Goal: Information Seeking & Learning: Learn about a topic

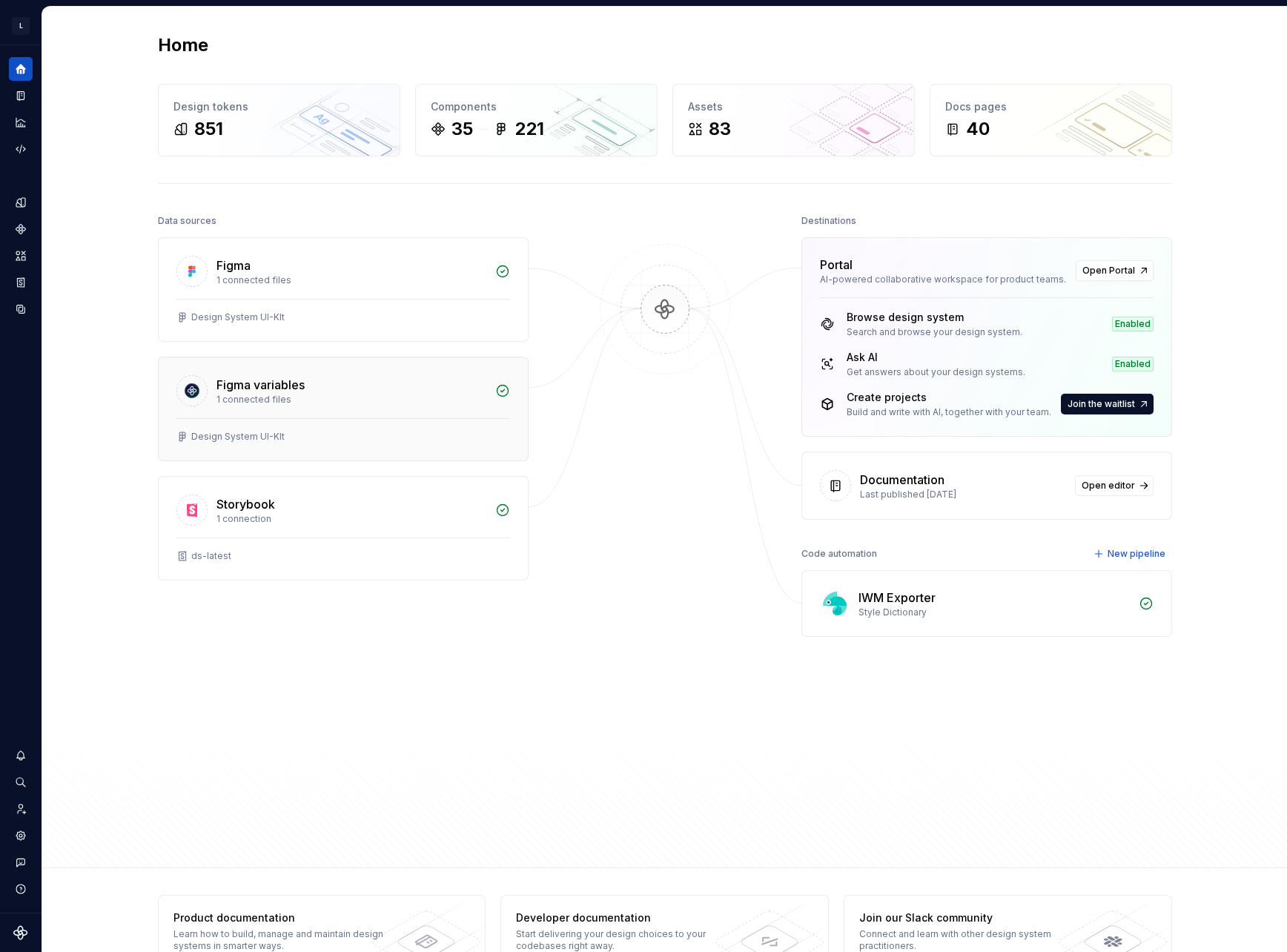
click at [274, 391] on div "Figma variables" at bounding box center [260, 384] width 88 height 18
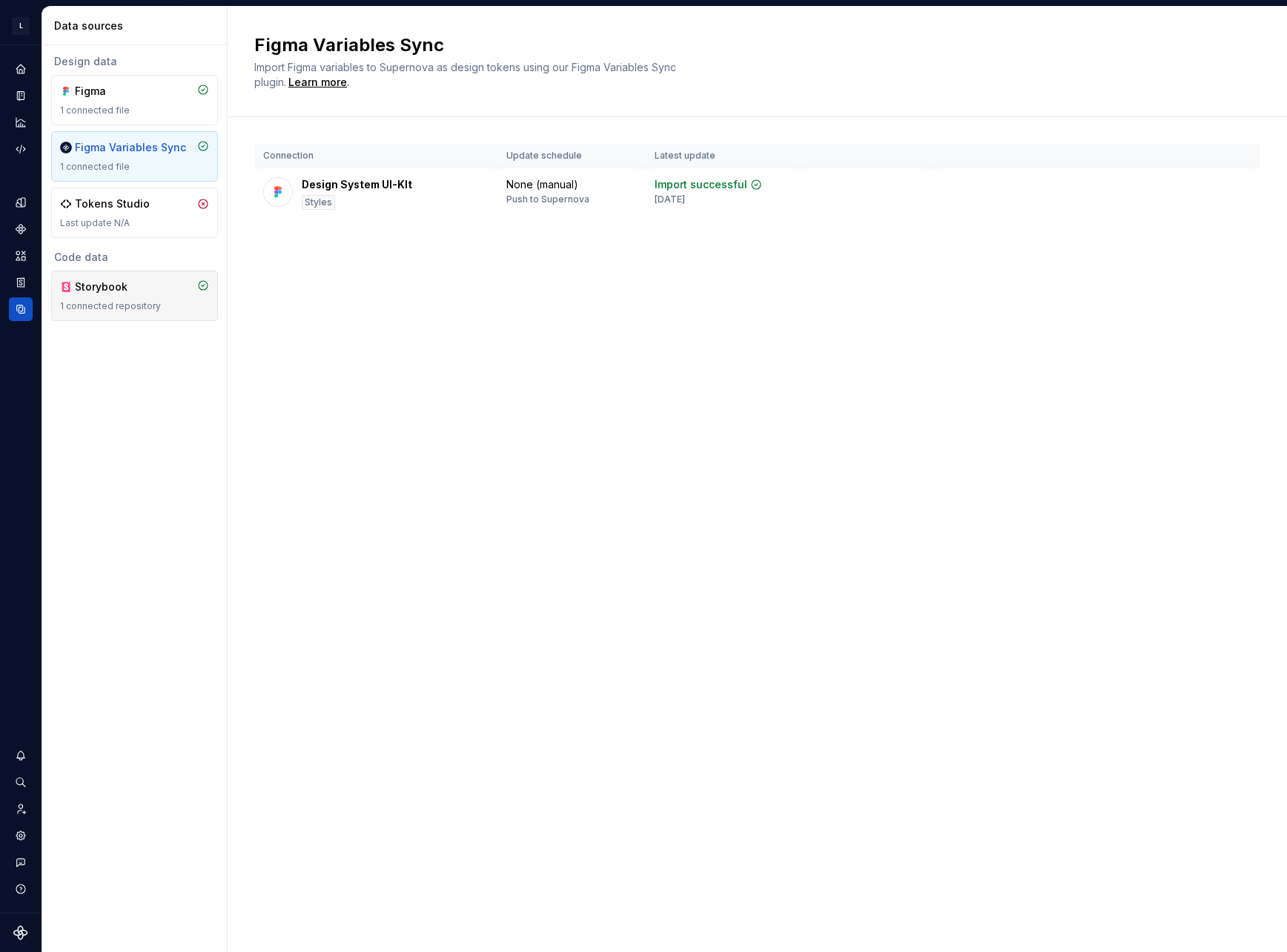
click at [142, 302] on div "1 connected repository" at bounding box center [134, 307] width 149 height 12
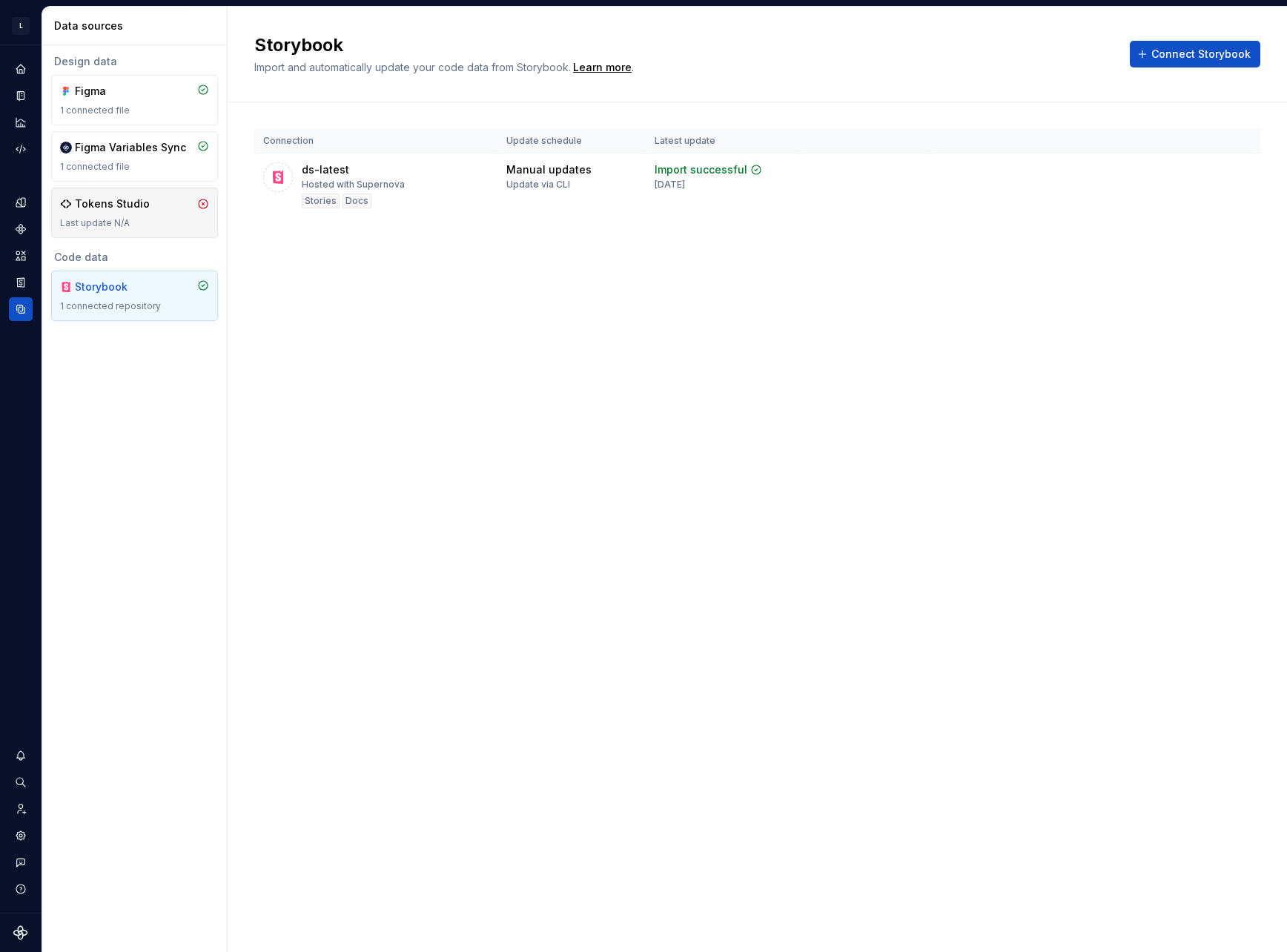
click at [121, 215] on div "Tokens Studio Last update N/A" at bounding box center [134, 213] width 149 height 33
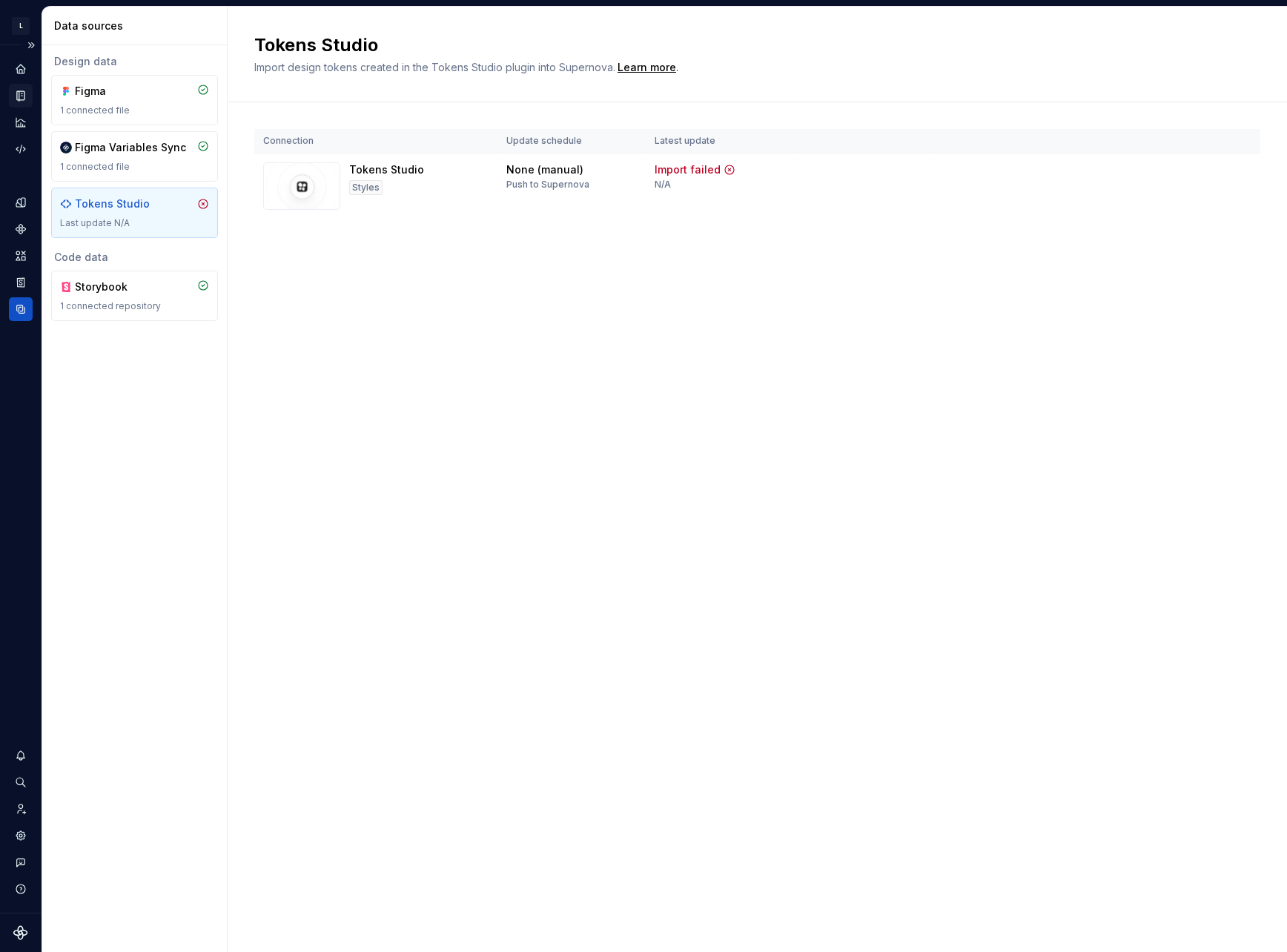
click at [11, 90] on div "Documentation" at bounding box center [21, 96] width 24 height 24
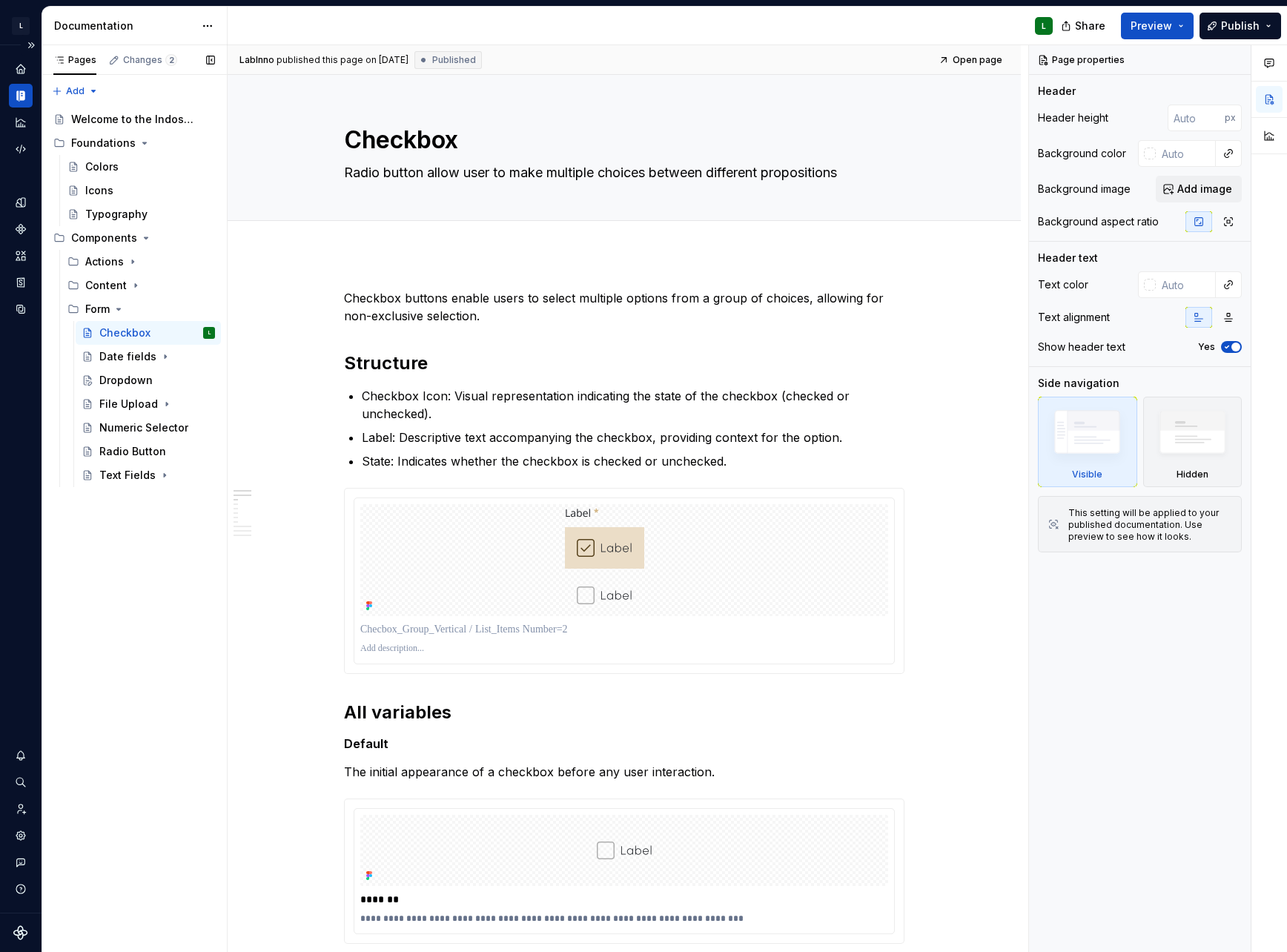
type textarea "*"
click at [24, 128] on icon "Analytics" at bounding box center [20, 121] width 13 height 13
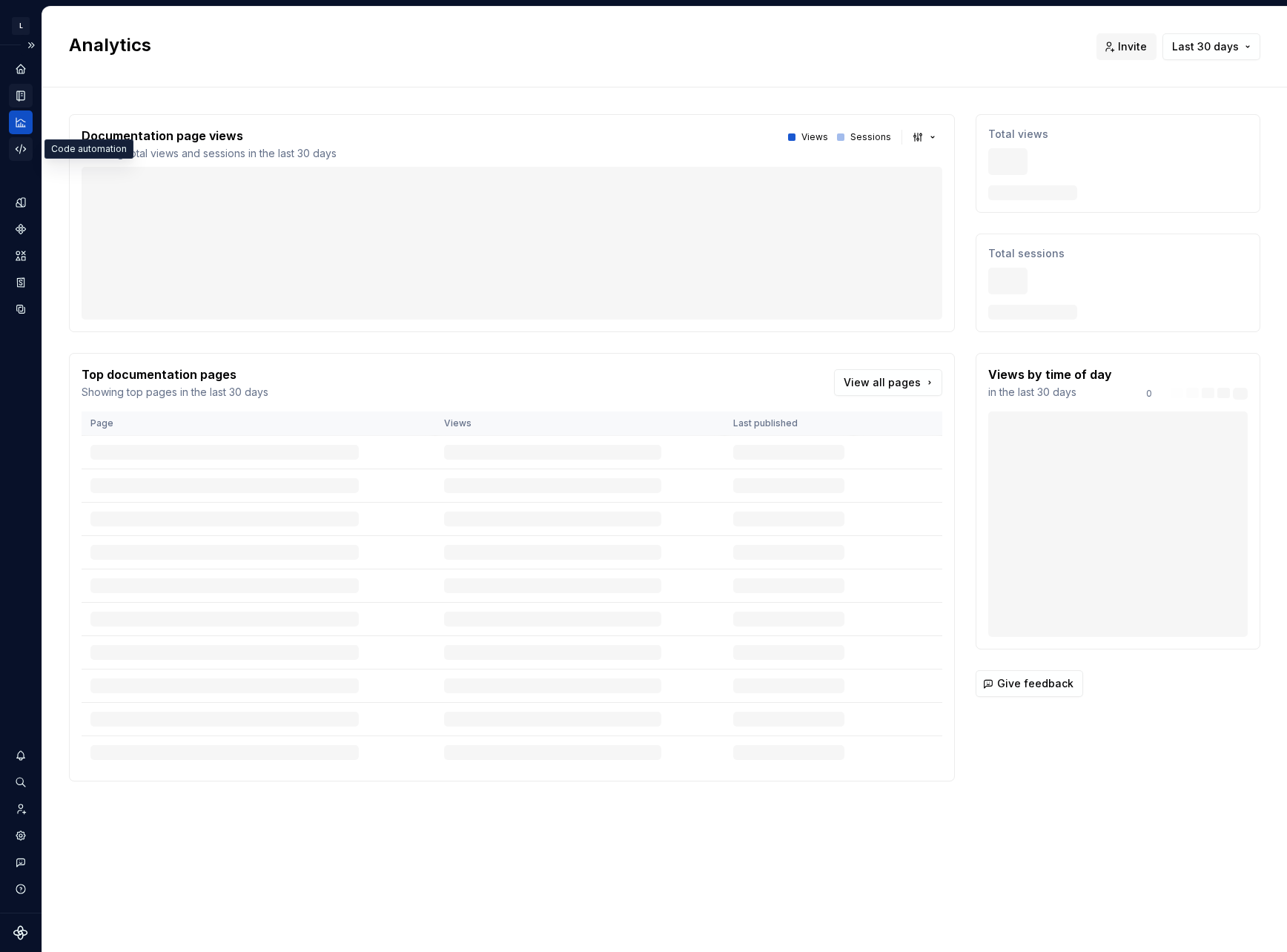
click at [28, 148] on div "Code automation" at bounding box center [21, 149] width 24 height 24
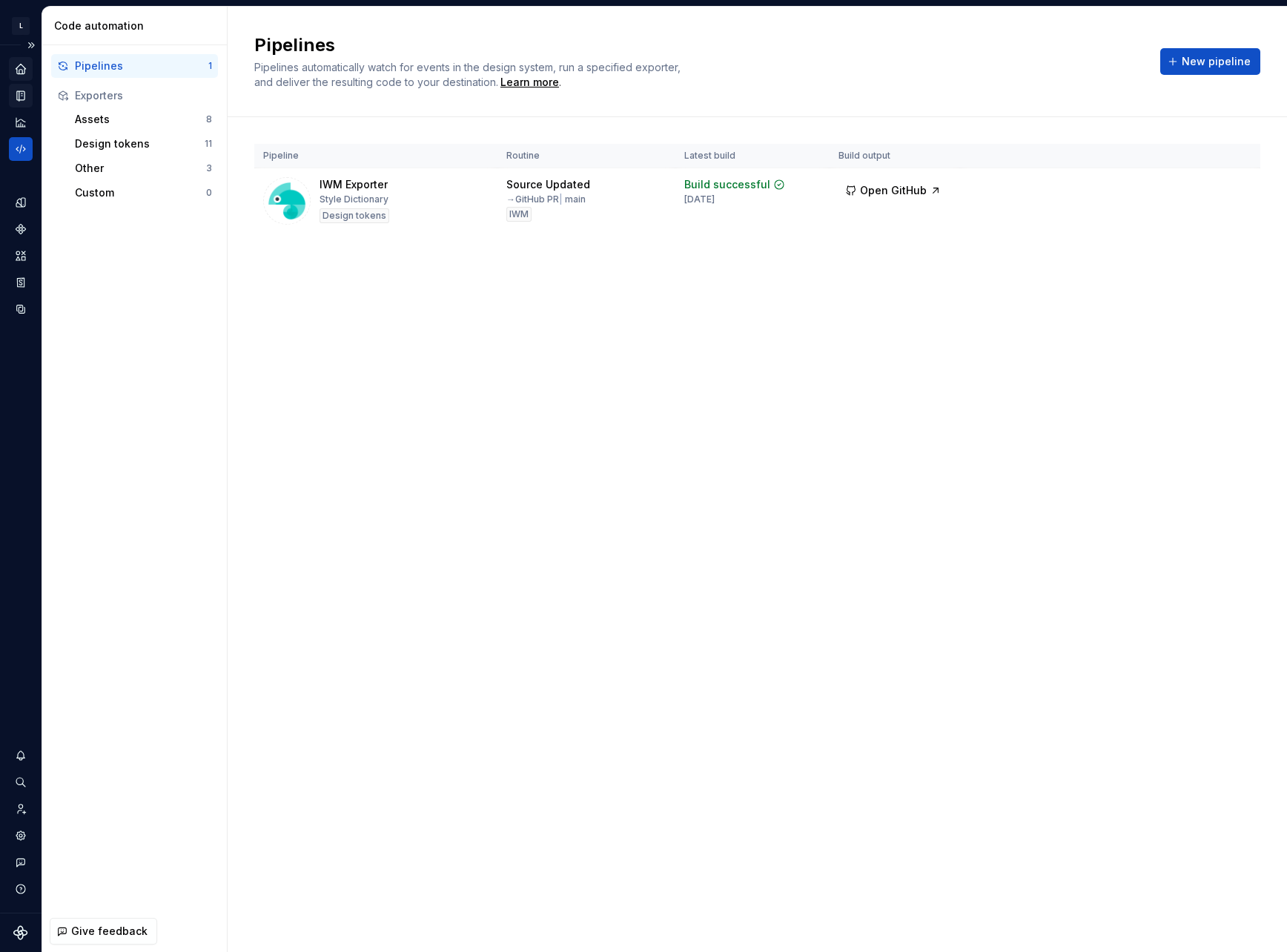
click at [24, 69] on icon "Home" at bounding box center [20, 68] width 9 height 9
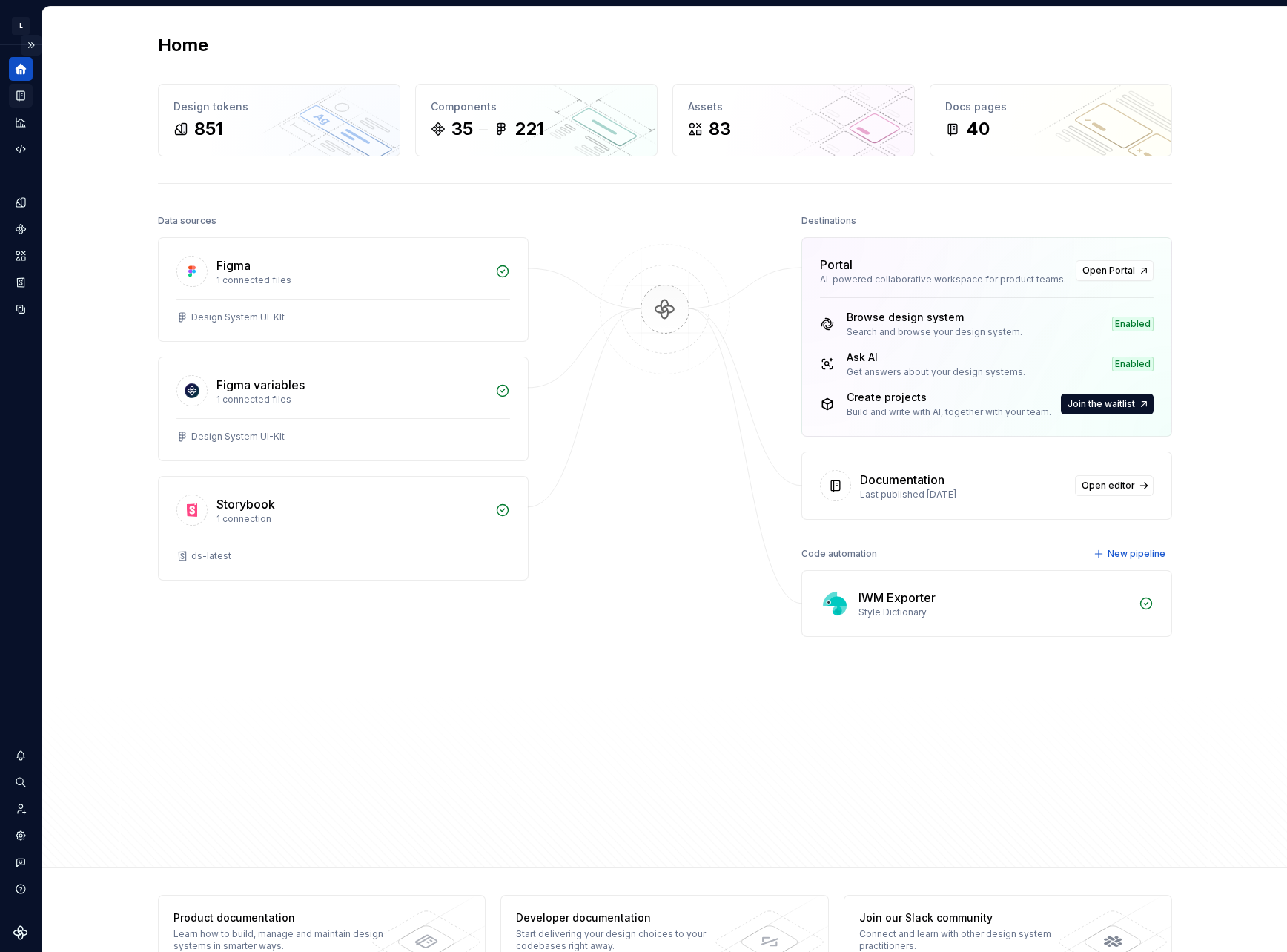
click at [28, 41] on button "Expand sidebar" at bounding box center [31, 45] width 21 height 21
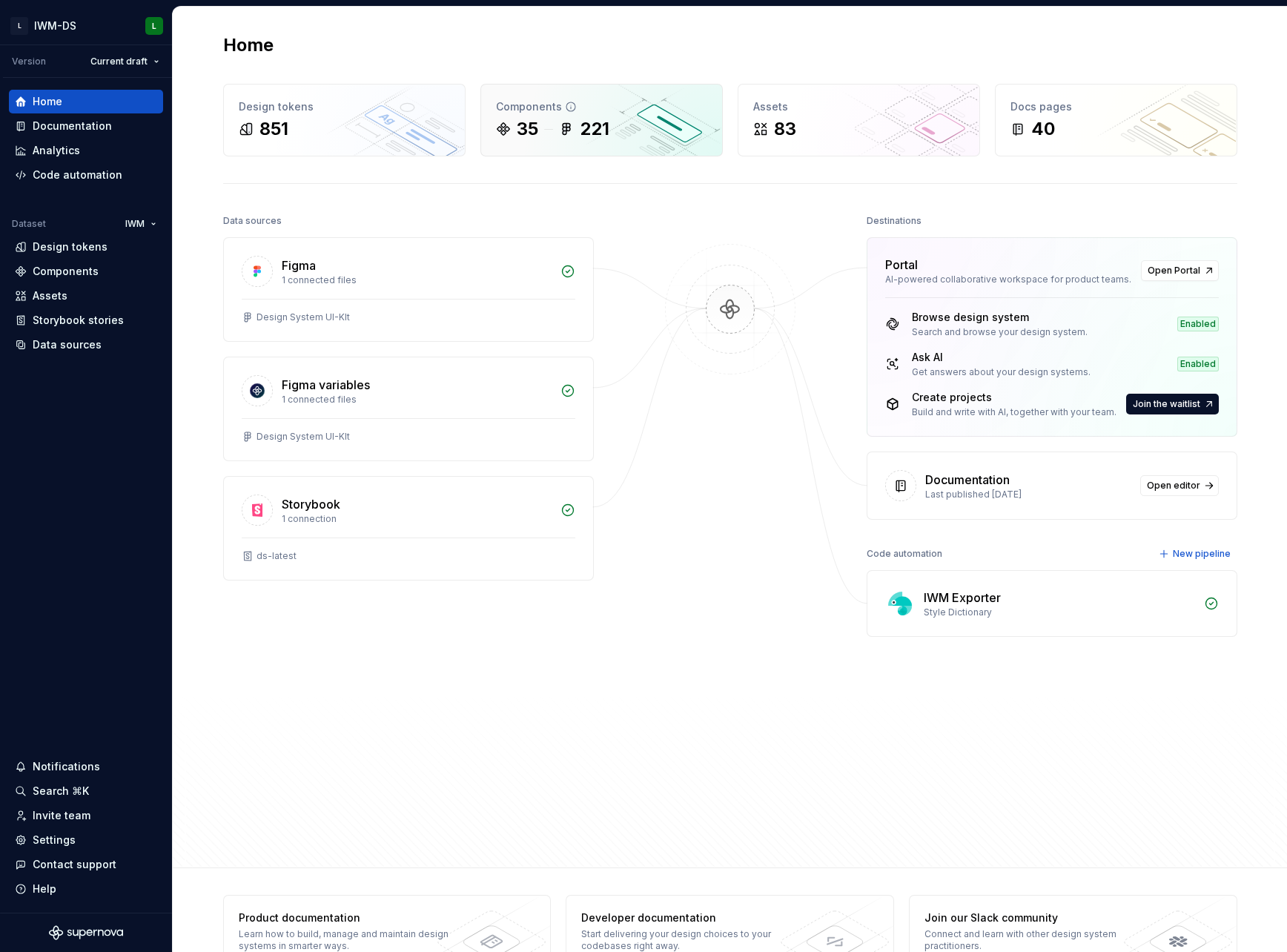
click at [609, 146] on div "Components 35 221" at bounding box center [602, 120] width 241 height 72
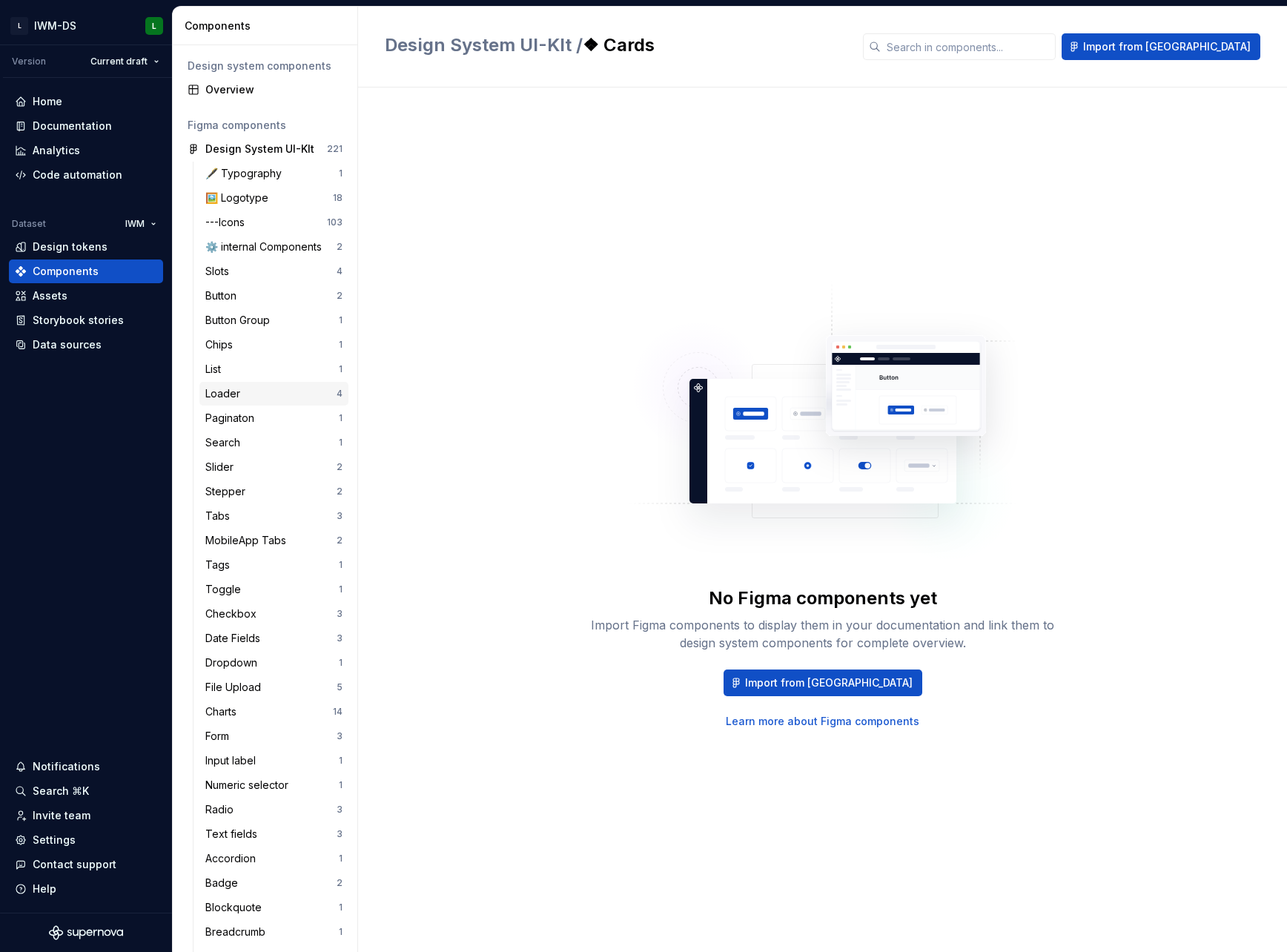
click at [243, 396] on div "Loader" at bounding box center [225, 393] width 40 height 15
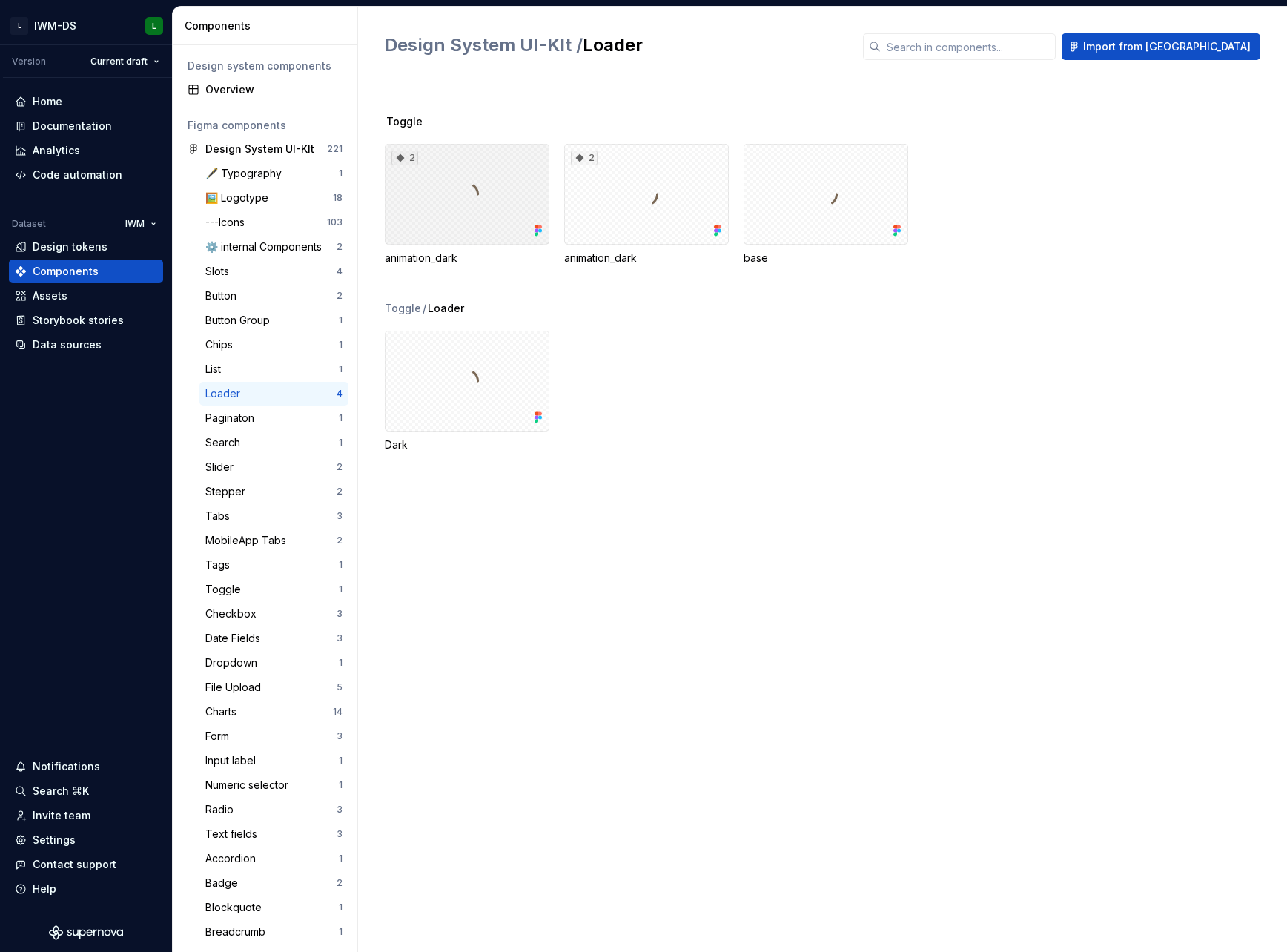
click at [413, 223] on div "2" at bounding box center [467, 194] width 165 height 101
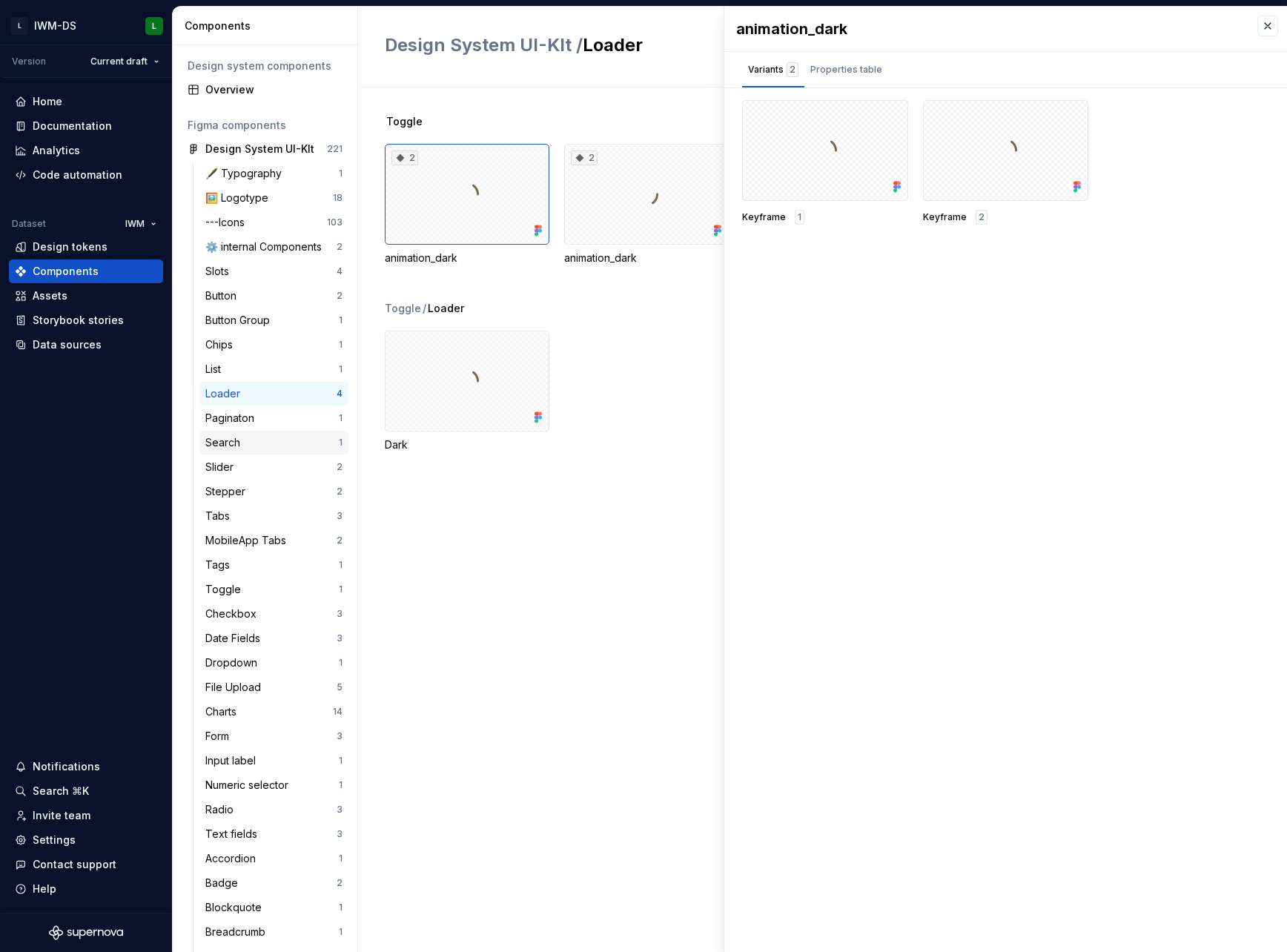
click at [226, 445] on div "Search" at bounding box center [225, 442] width 40 height 15
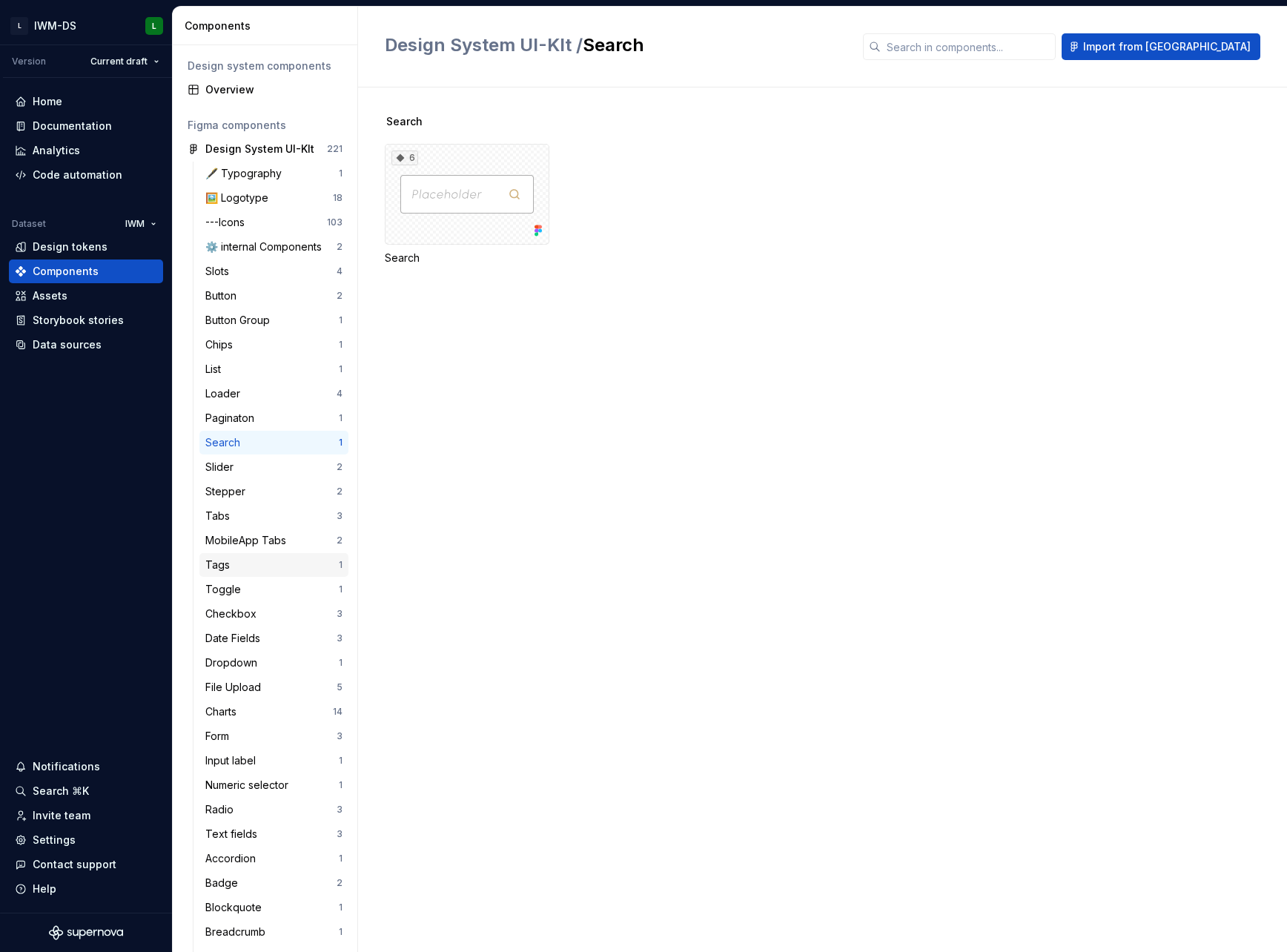
click at [240, 572] on div "Tags" at bounding box center [271, 564] width 134 height 15
click at [474, 223] on div "3" at bounding box center [467, 194] width 165 height 101
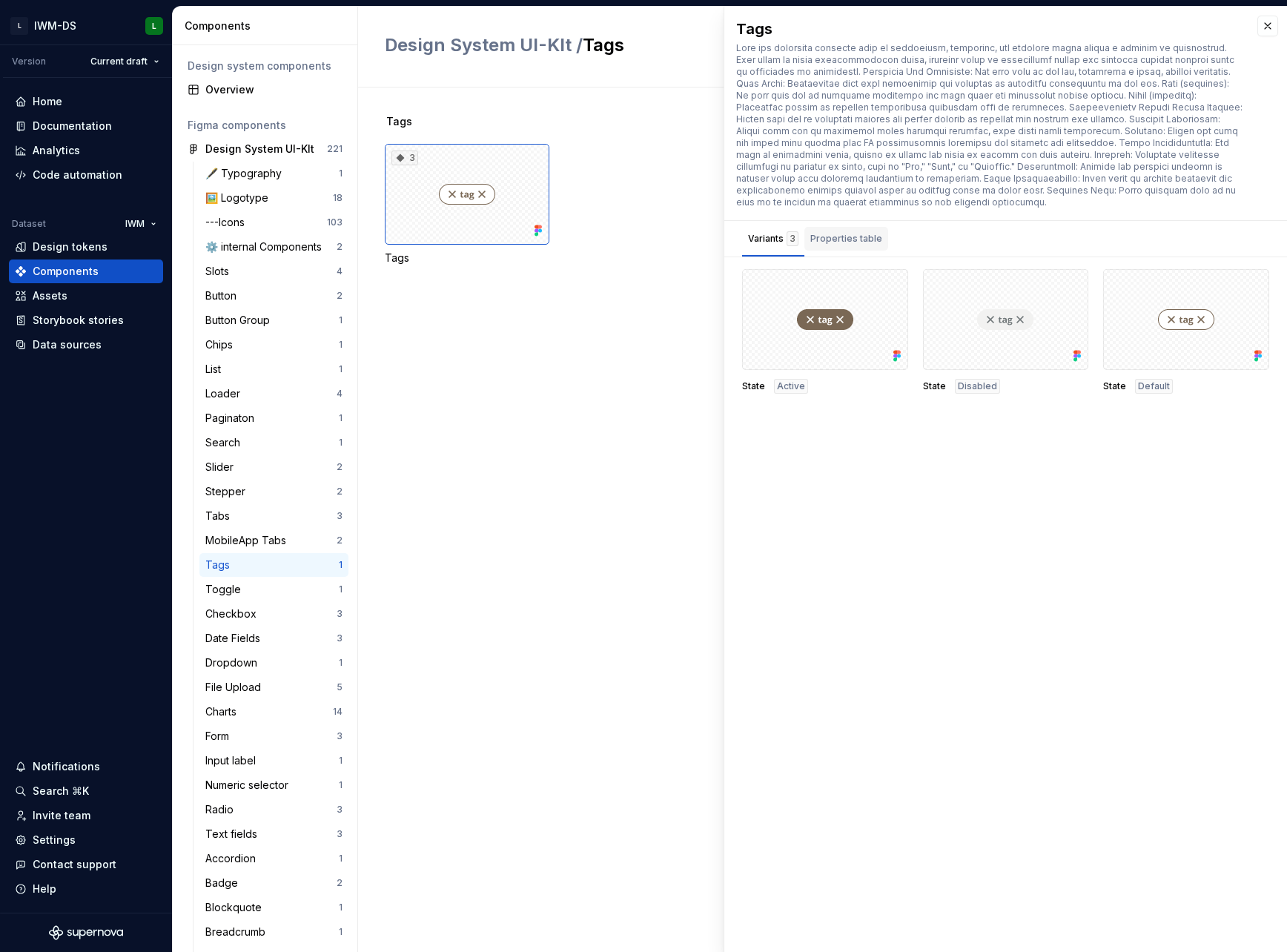
click at [866, 227] on div "Properties table" at bounding box center [846, 239] width 84 height 24
